Goal: Book appointment/travel/reservation

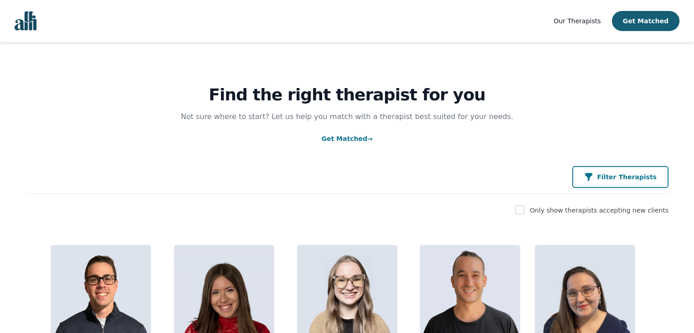
click at [645, 181] on p "Filter Therapists" at bounding box center [627, 177] width 60 height 9
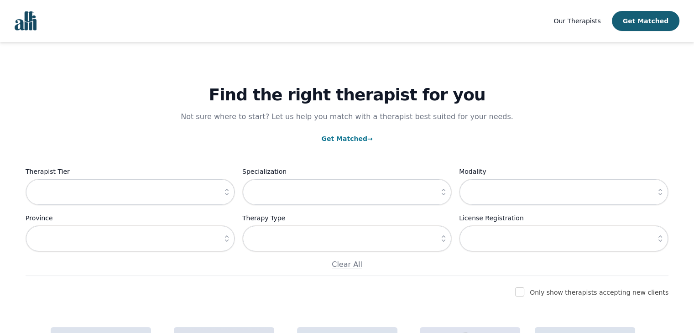
click at [231, 193] on icon "button" at bounding box center [226, 192] width 9 height 9
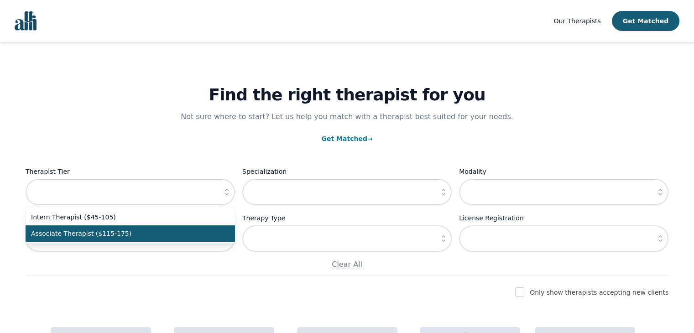
click at [194, 236] on span "Associate Therapist ($115-175)" at bounding box center [125, 233] width 188 height 9
type input "Associate Therapist ($115-175)"
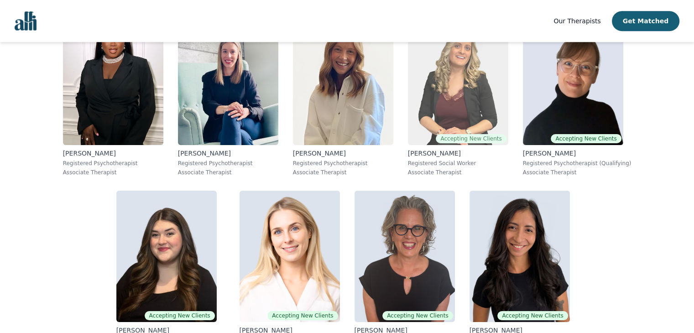
scroll to position [845, 0]
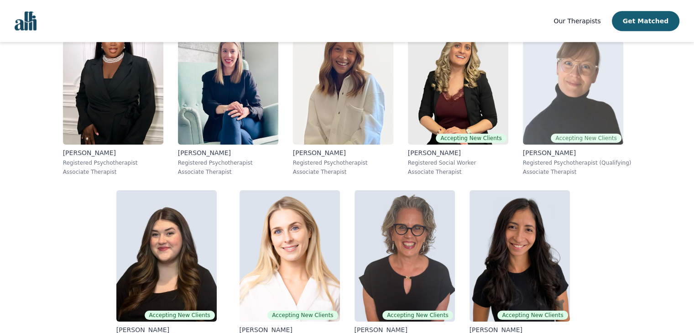
click at [561, 96] on img at bounding box center [573, 78] width 100 height 131
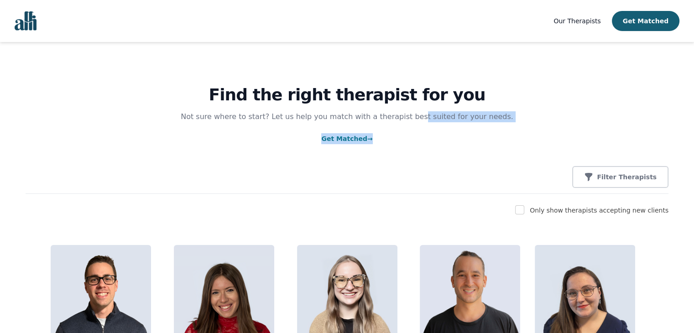
drag, startPoint x: 418, startPoint y: 122, endPoint x: 442, endPoint y: 136, distance: 27.8
click at [442, 136] on div "Find the right therapist for you Not sure where to start? Let us help you match…" at bounding box center [347, 118] width 643 height 152
click at [612, 174] on p "Filter Therapists" at bounding box center [627, 177] width 60 height 9
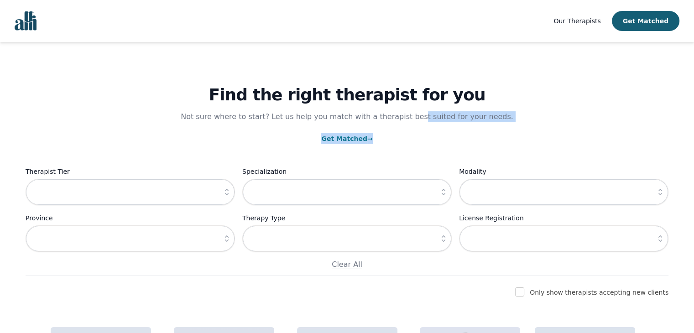
click at [226, 191] on icon "button" at bounding box center [226, 192] width 9 height 9
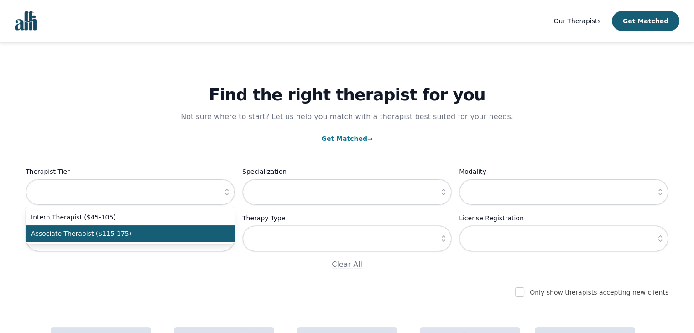
click at [184, 231] on span "Associate Therapist ($115-175)" at bounding box center [125, 233] width 188 height 9
type input "Associate Therapist ($115-175)"
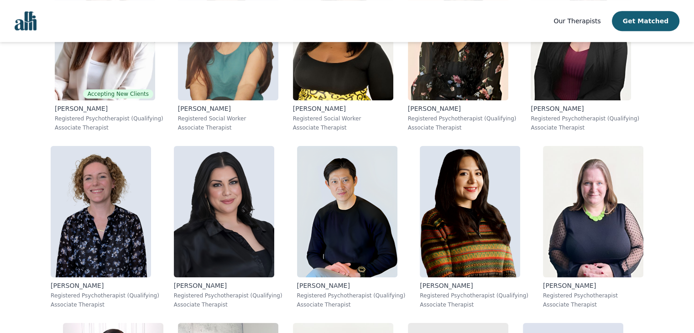
scroll to position [532, 0]
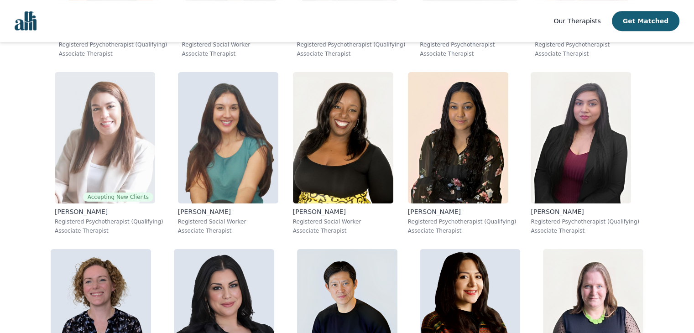
click at [152, 160] on img at bounding box center [105, 137] width 100 height 131
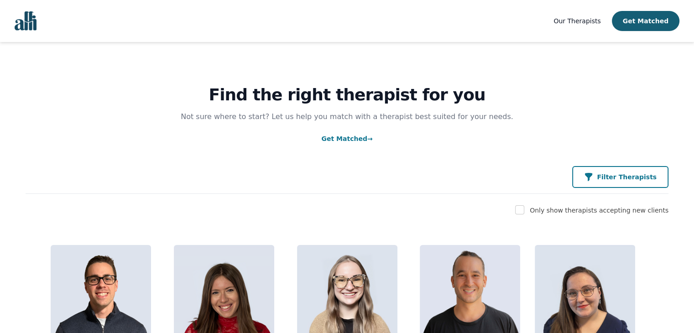
click at [612, 181] on p "Filter Therapists" at bounding box center [627, 177] width 60 height 9
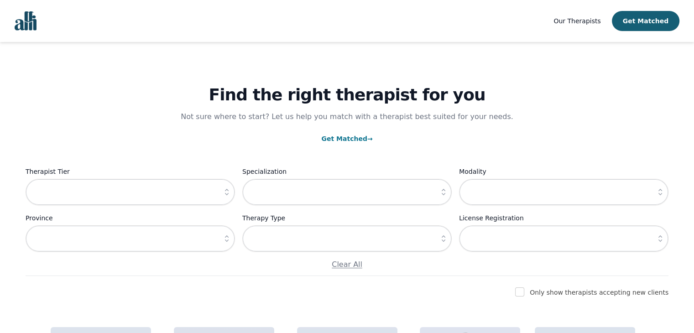
click at [224, 185] on button "button" at bounding box center [227, 192] width 16 height 26
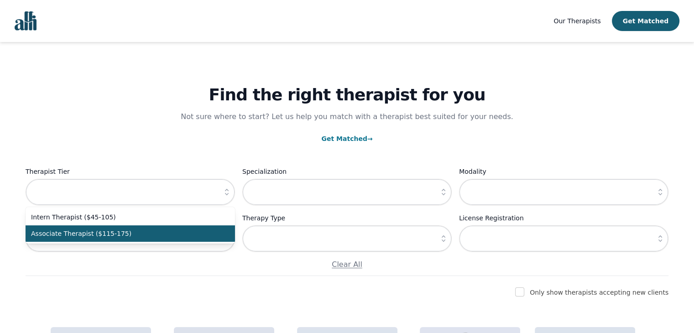
click at [188, 230] on span "Associate Therapist ($115-175)" at bounding box center [125, 233] width 188 height 9
type input "Associate Therapist ($115-175)"
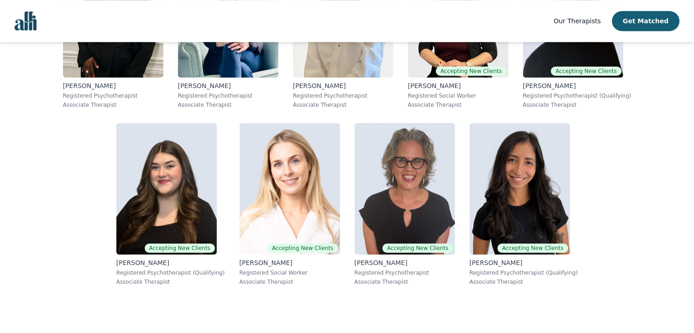
scroll to position [916, 0]
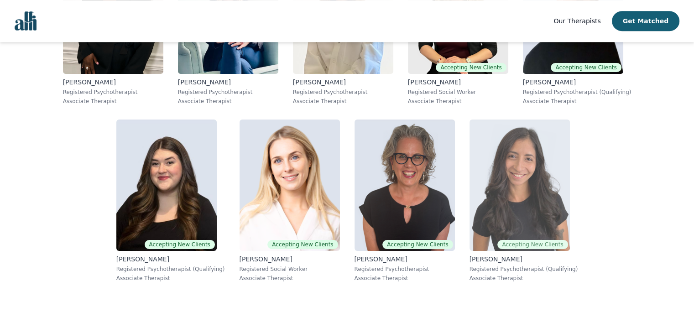
click at [508, 203] on img at bounding box center [520, 185] width 100 height 131
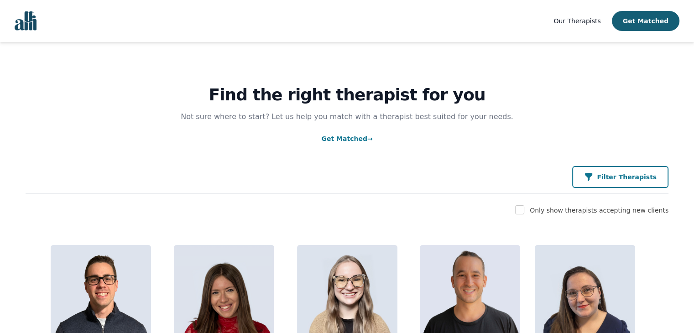
click at [631, 184] on button "Filter Therapists" at bounding box center [620, 177] width 96 height 22
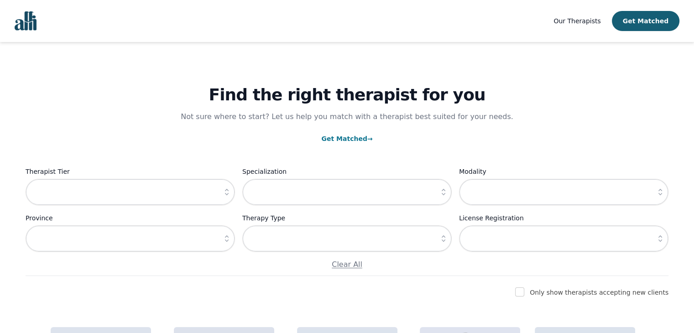
click at [225, 192] on icon "button" at bounding box center [226, 192] width 9 height 9
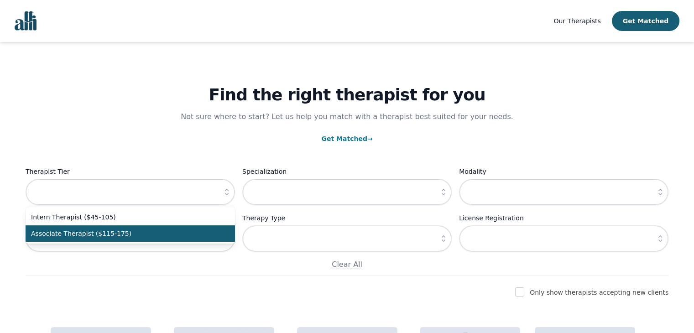
click at [173, 235] on span "Associate Therapist ($115-175)" at bounding box center [125, 233] width 188 height 9
type input "Associate Therapist ($115-175)"
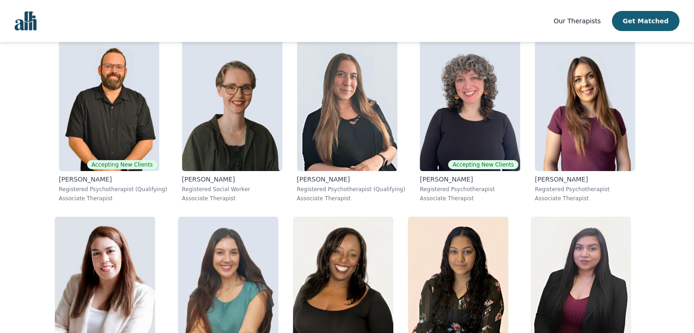
scroll to position [282, 0]
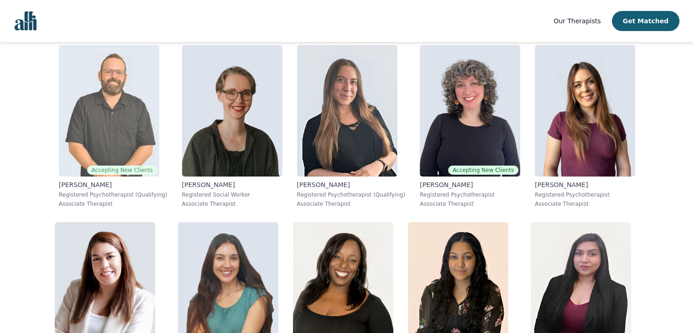
click at [156, 131] on img at bounding box center [109, 110] width 100 height 131
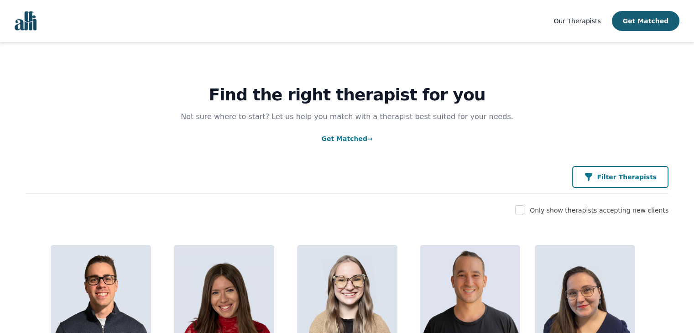
click at [608, 178] on div "Filter Therapists" at bounding box center [620, 177] width 73 height 9
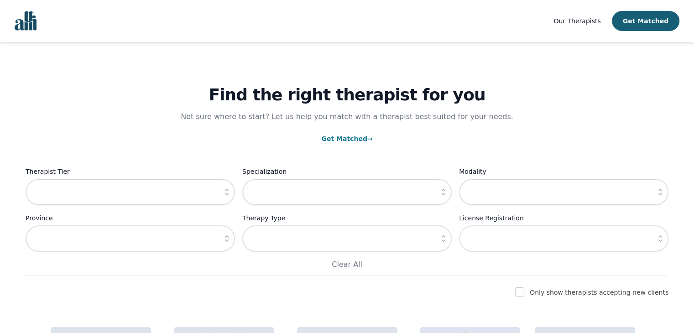
click at [225, 196] on icon "button" at bounding box center [226, 192] width 9 height 9
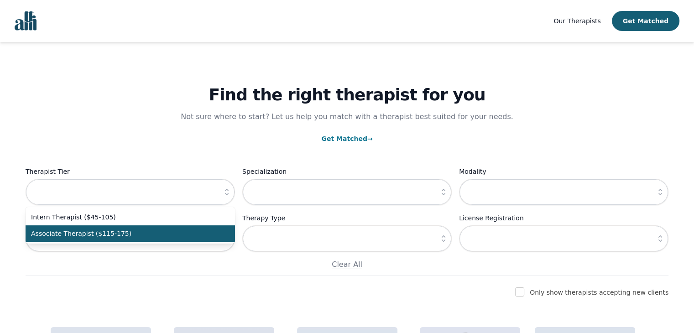
click at [200, 231] on span "Associate Therapist ($115-175)" at bounding box center [125, 233] width 188 height 9
type input "Associate Therapist ($115-175)"
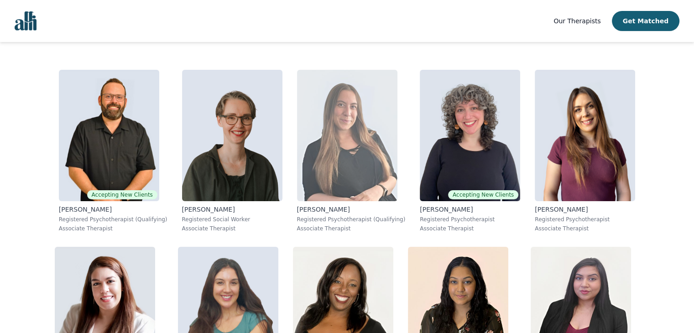
scroll to position [274, 0]
